Goal: Task Accomplishment & Management: Manage account settings

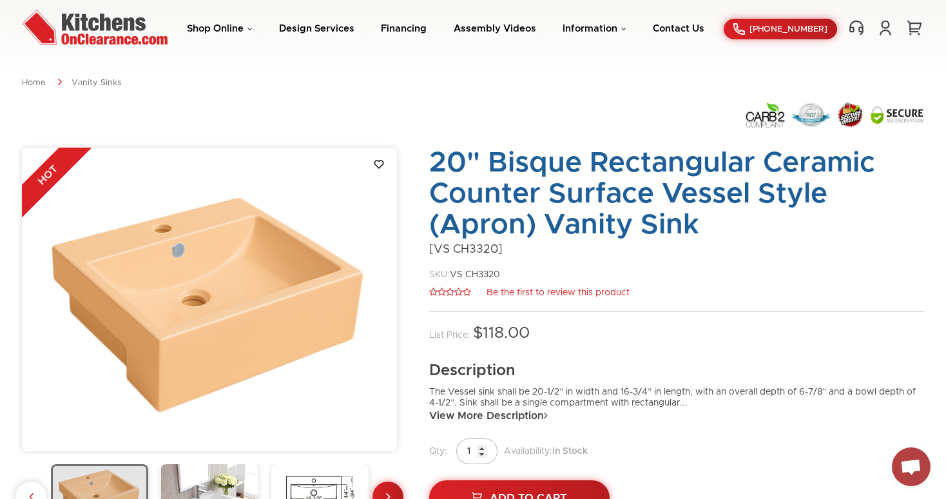
scroll to position [43, 0]
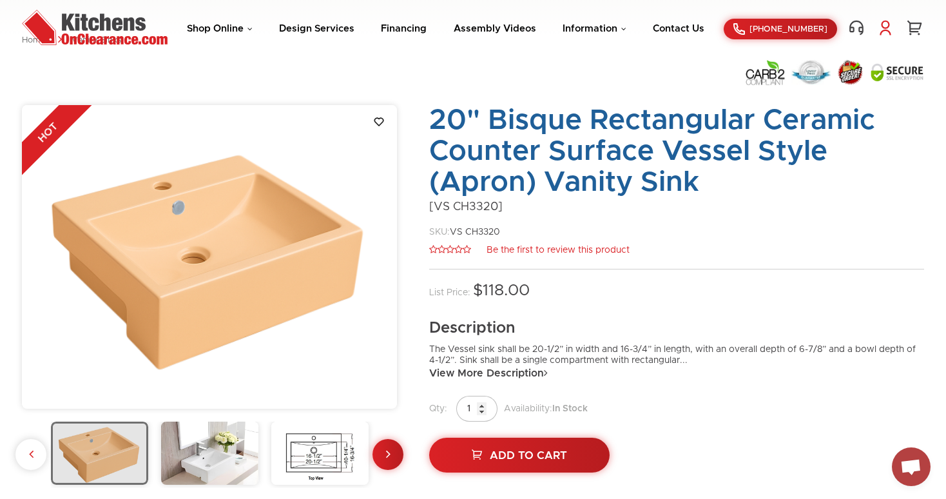
click at [883, 28] on link at bounding box center [884, 27] width 19 height 17
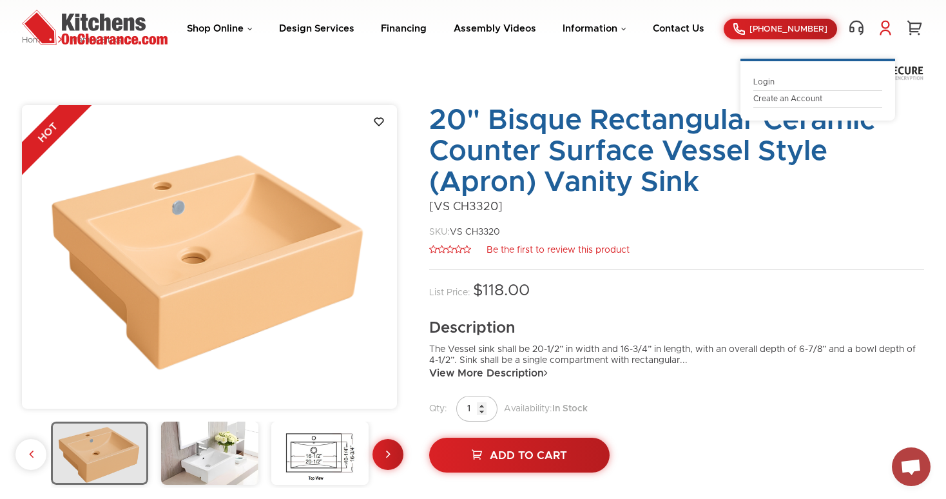
click at [773, 82] on link "Login" at bounding box center [817, 82] width 129 height 10
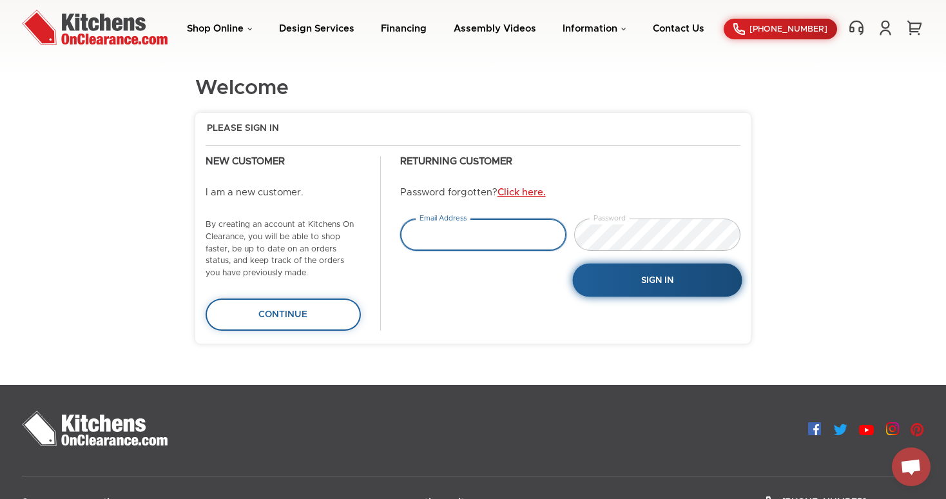
type input "info@sobekitchens.com"
click at [615, 273] on button "Sign In" at bounding box center [656, 279] width 169 height 33
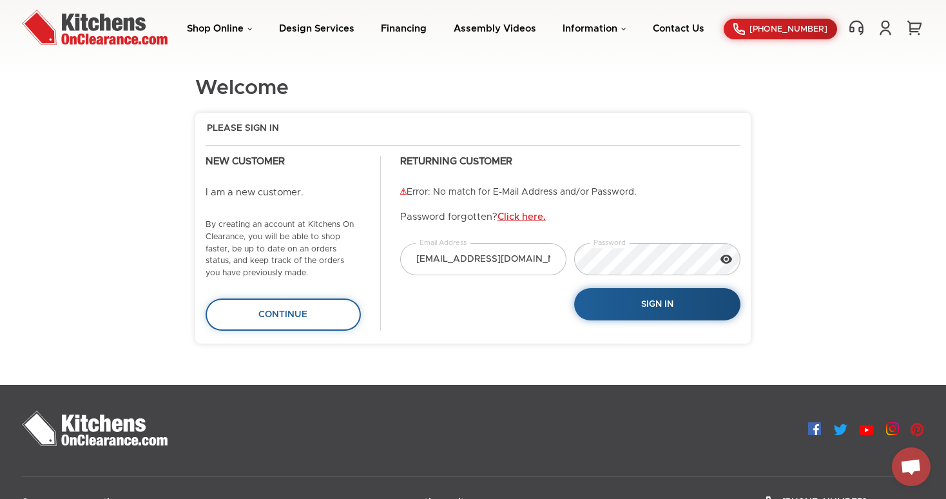
click at [723, 260] on icon at bounding box center [726, 259] width 13 height 13
click at [527, 257] on div "info@sobekitchens.com Email Address Password Sign In" at bounding box center [570, 282] width 348 height 78
click at [640, 310] on button "Sign In" at bounding box center [656, 303] width 169 height 33
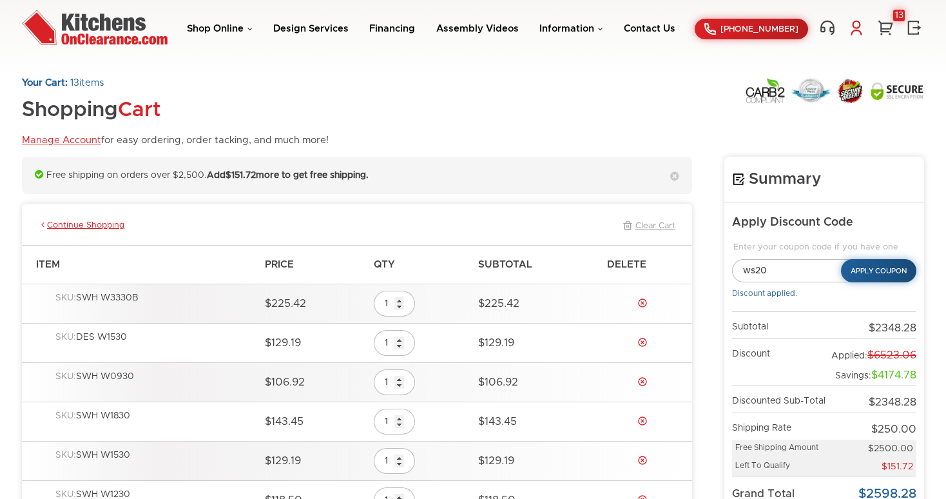
click at [859, 25] on link at bounding box center [855, 27] width 19 height 17
click at [759, 80] on link "My Account" at bounding box center [788, 82] width 129 height 10
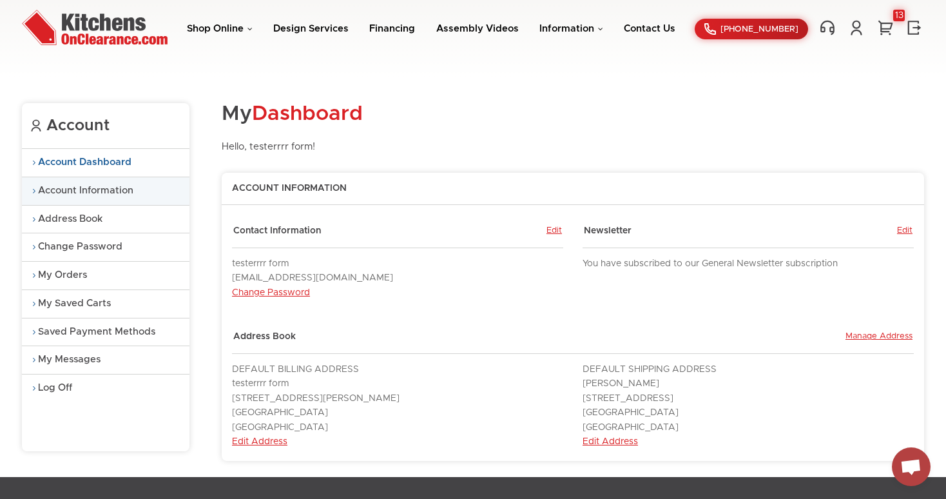
click at [85, 186] on link "Account Information" at bounding box center [105, 191] width 167 height 28
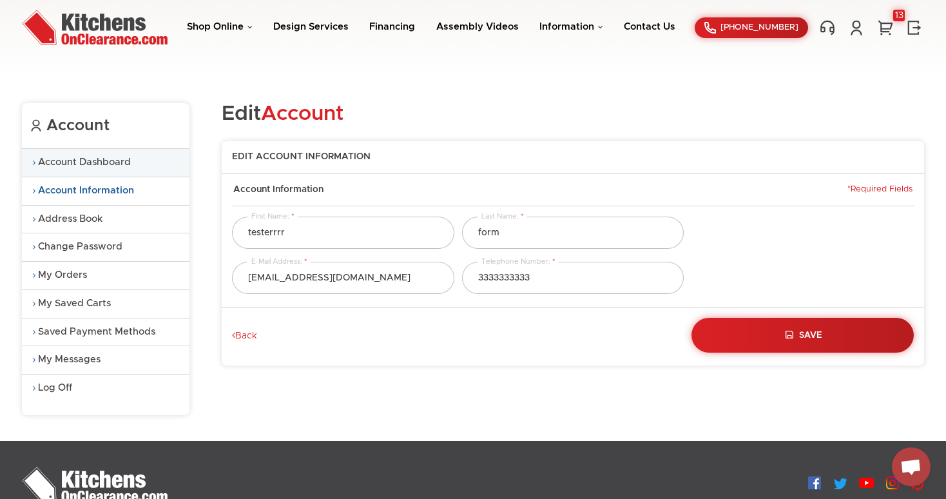
click at [102, 167] on link "Account Dashboard" at bounding box center [105, 163] width 167 height 28
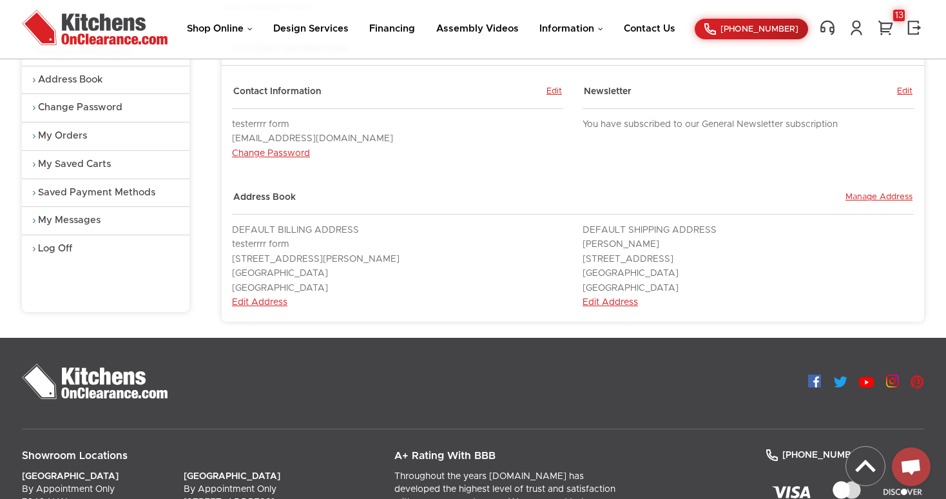
scroll to position [143, 0]
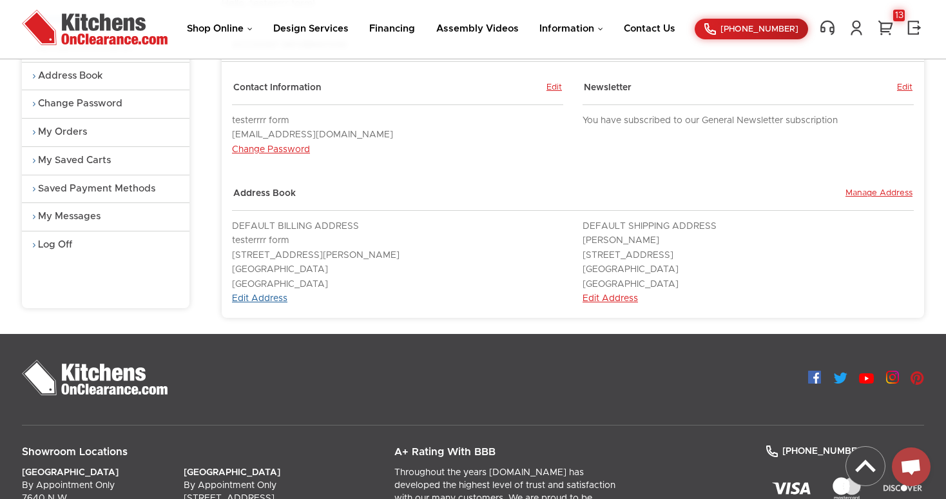
click at [262, 294] on link "Edit Address" at bounding box center [259, 298] width 55 height 9
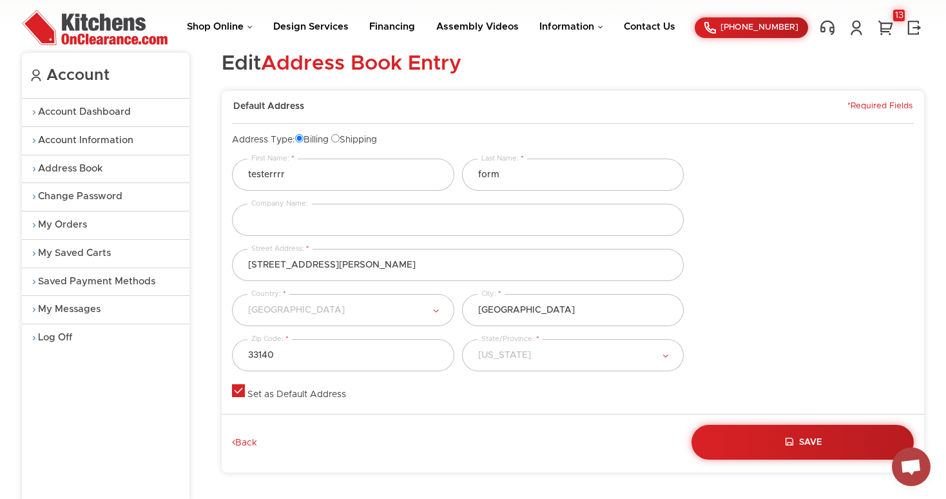
scroll to position [54, 0]
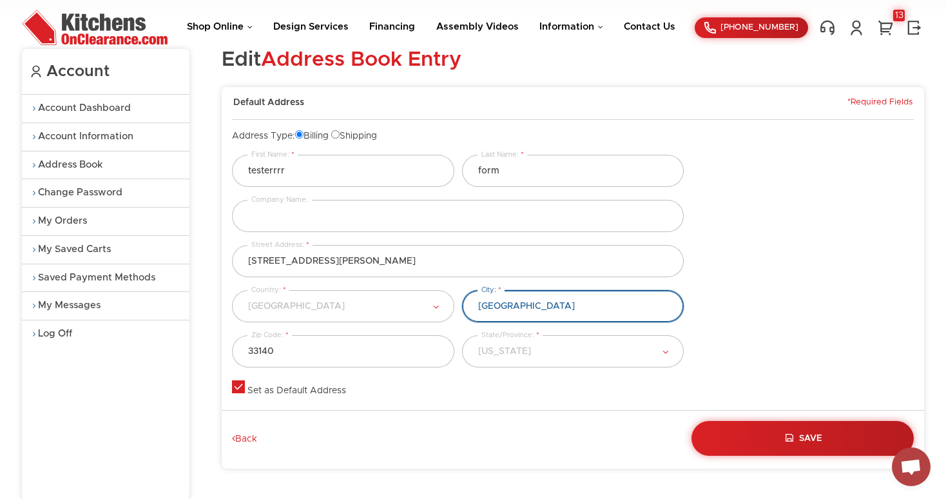
click at [533, 311] on input "[GEOGRAPHIC_DATA]" at bounding box center [573, 306] width 222 height 32
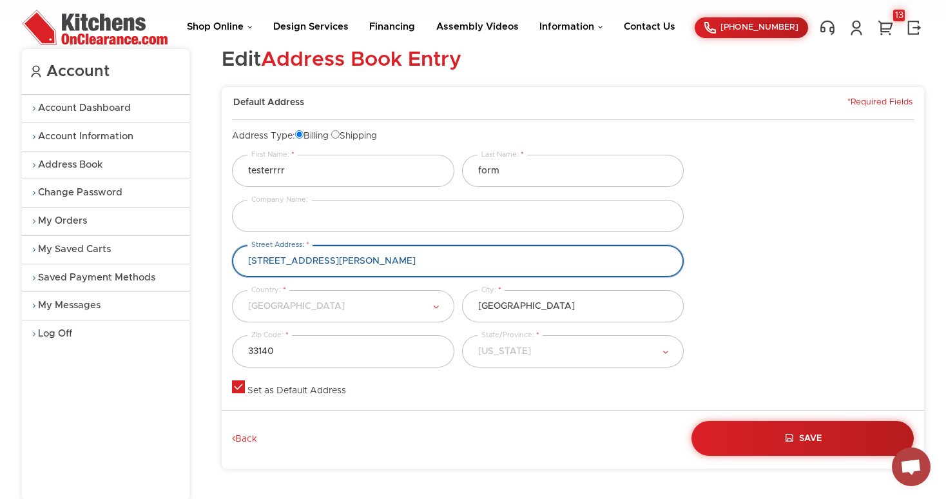
click at [339, 267] on input "[STREET_ADDRESS][PERSON_NAME]" at bounding box center [458, 261] width 452 height 32
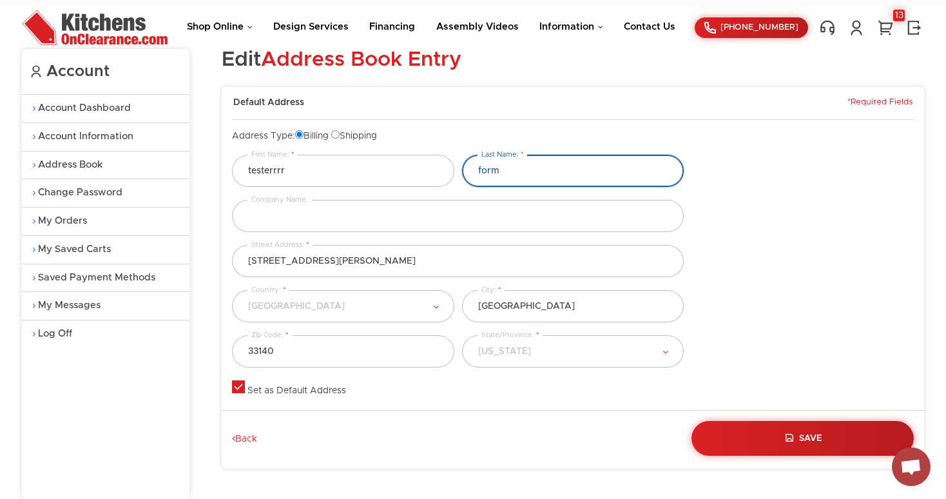
click at [524, 169] on input "form" at bounding box center [573, 171] width 222 height 32
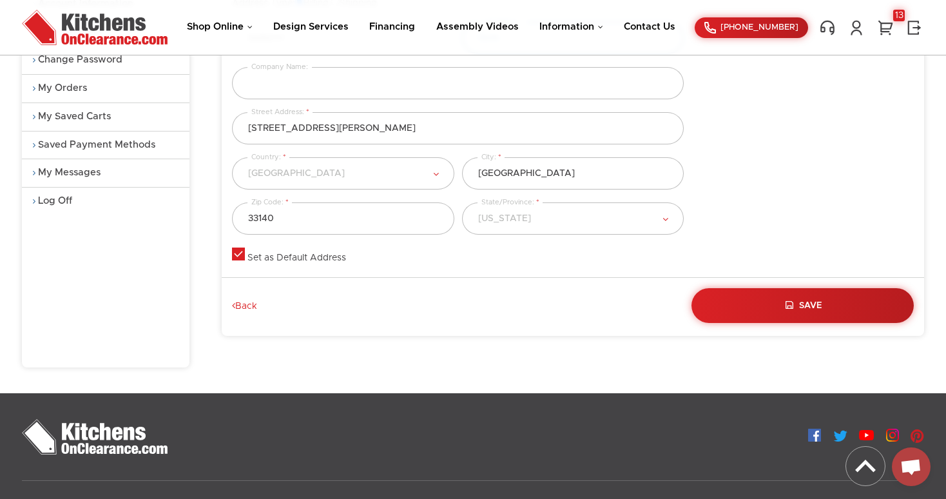
scroll to position [121, 0]
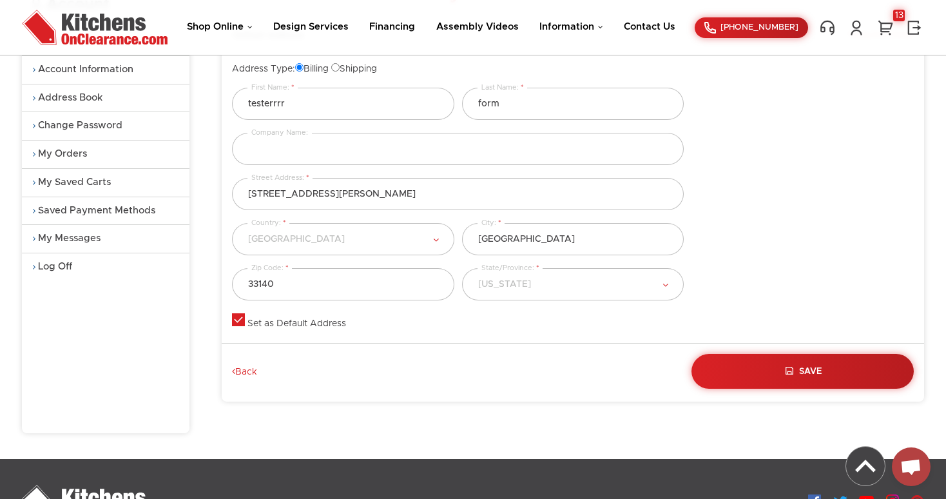
click at [241, 320] on label at bounding box center [238, 323] width 13 height 9
checkbox input "true"
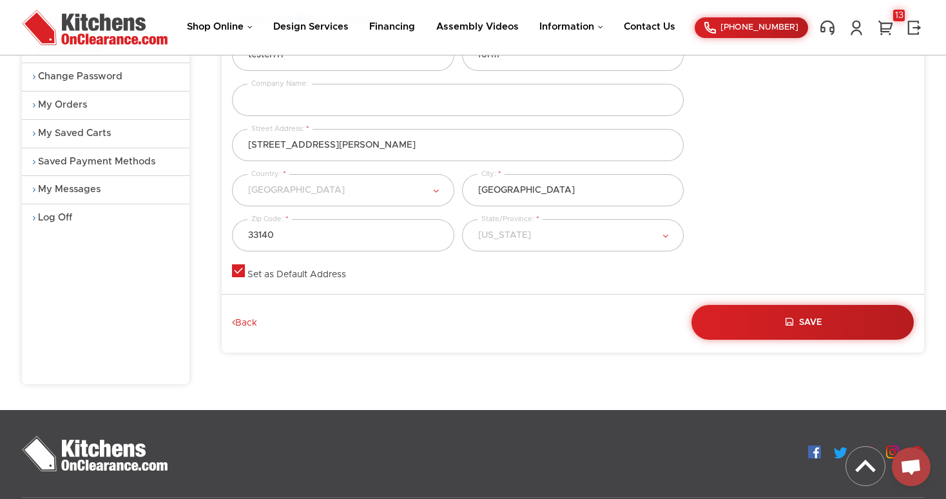
scroll to position [0, 0]
